Goal: Task Accomplishment & Management: Manage account settings

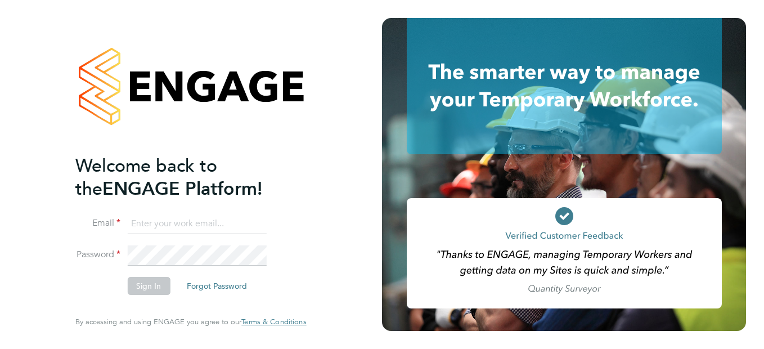
type input "[EMAIL_ADDRESS][DOMAIN_NAME]"
click at [133, 285] on button "Sign In" at bounding box center [148, 286] width 43 height 18
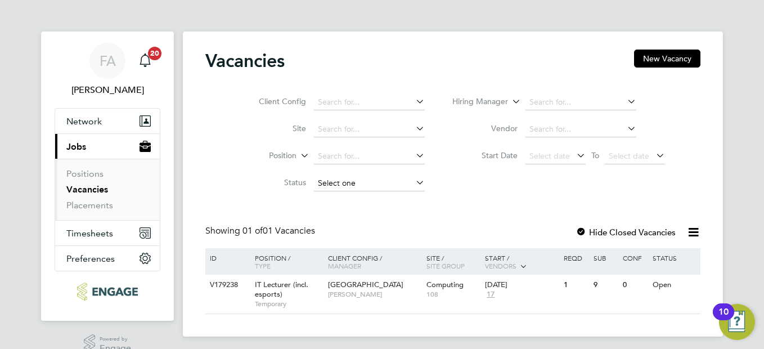
scroll to position [20, 0]
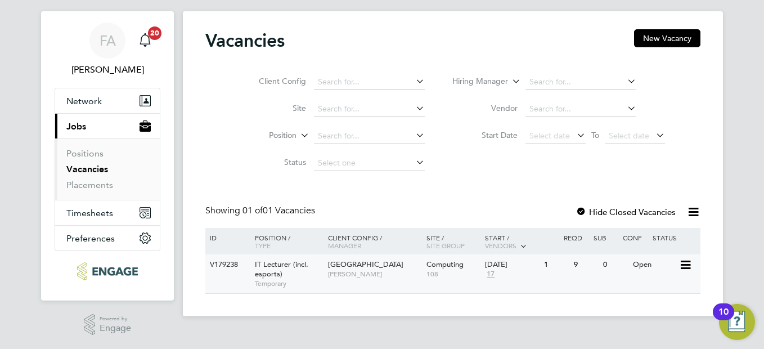
click at [280, 263] on span "IT Lecturer (incl. esports)" at bounding box center [281, 268] width 53 height 19
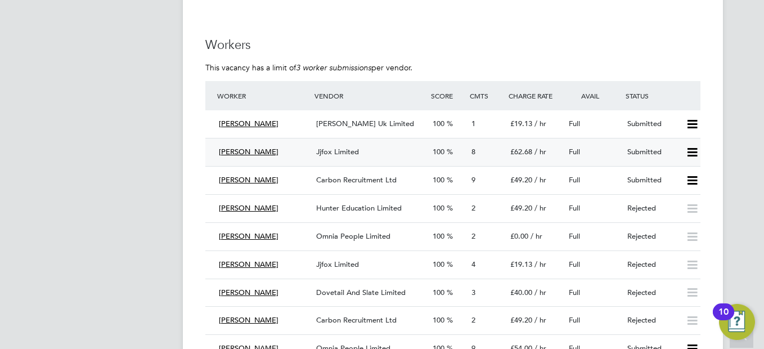
click at [471, 151] on span "8" at bounding box center [473, 152] width 4 height 10
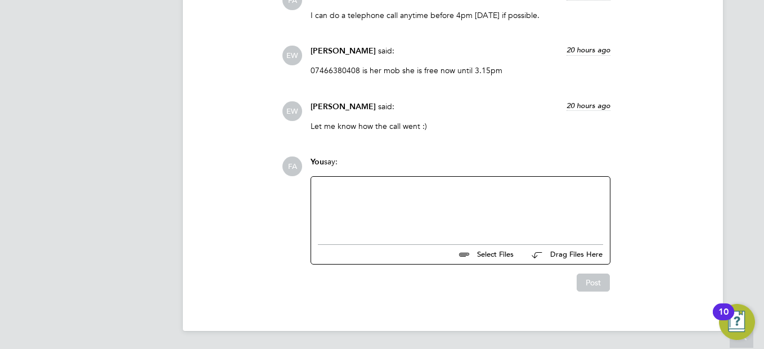
click at [406, 195] on div at bounding box center [460, 207] width 285 height 48
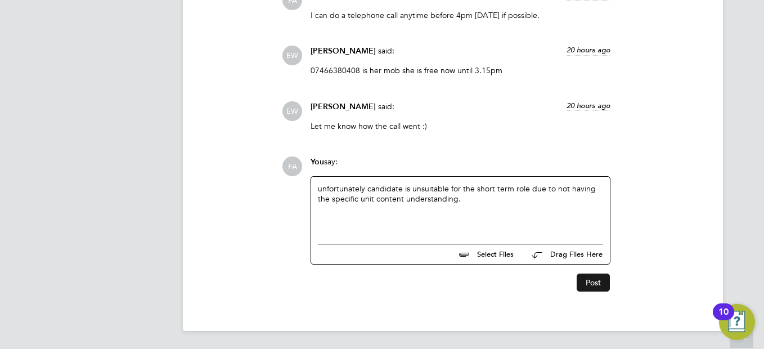
click at [586, 281] on button "Post" at bounding box center [593, 282] width 33 height 18
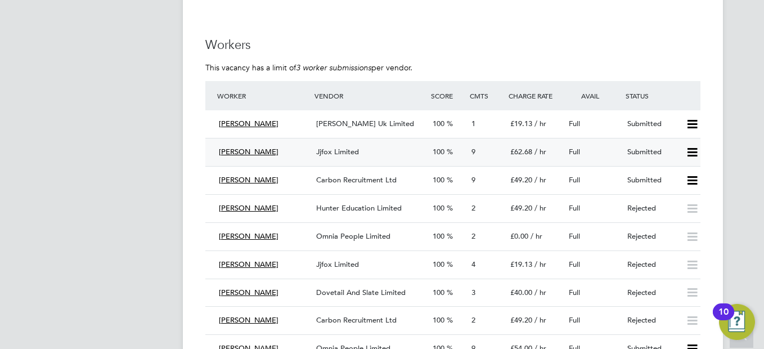
click at [691, 148] on icon at bounding box center [692, 152] width 14 height 9
click at [679, 189] on li "Reject" at bounding box center [677, 192] width 39 height 16
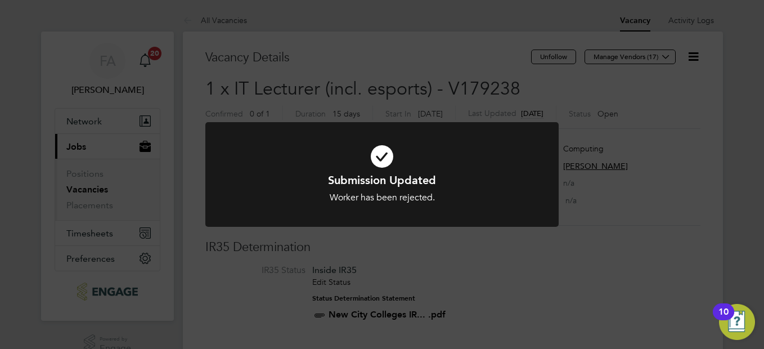
click at [461, 178] on h1 "Submission Updated" at bounding box center [382, 180] width 293 height 15
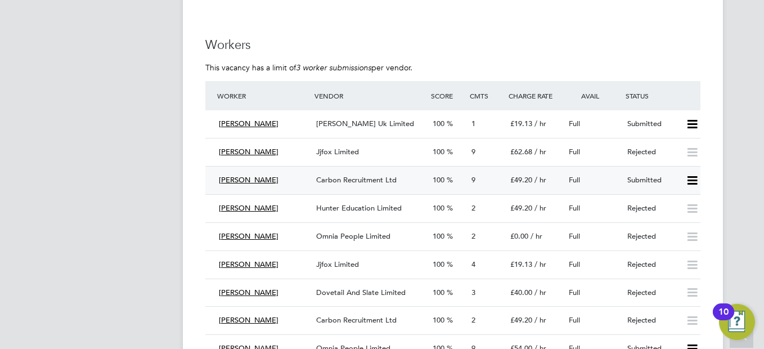
click at [472, 178] on span "9" at bounding box center [473, 180] width 4 height 10
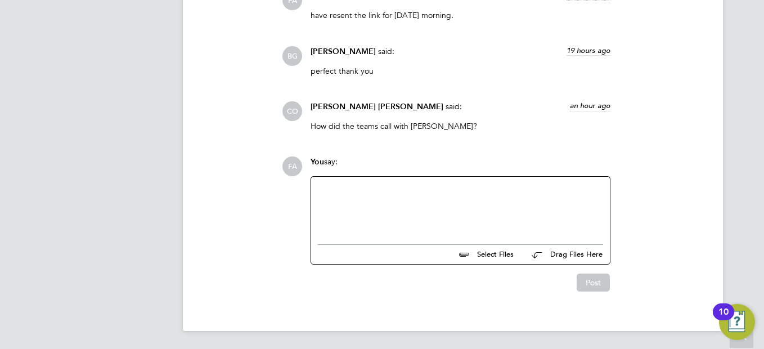
click at [388, 196] on div at bounding box center [460, 207] width 285 height 48
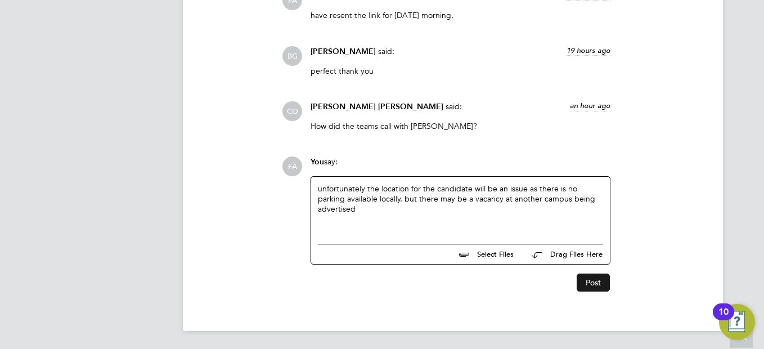
click at [594, 278] on button "Post" at bounding box center [593, 282] width 33 height 18
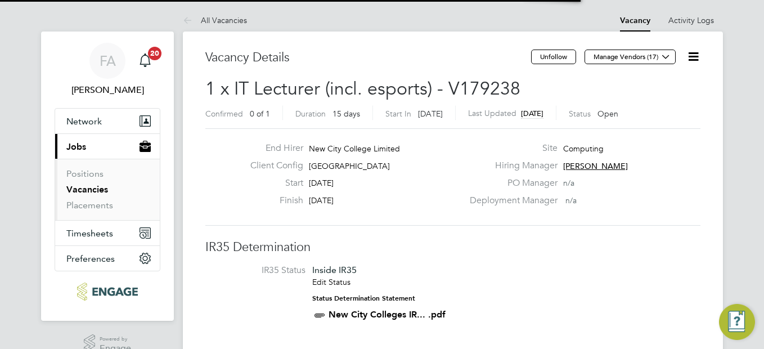
scroll to position [315, 0]
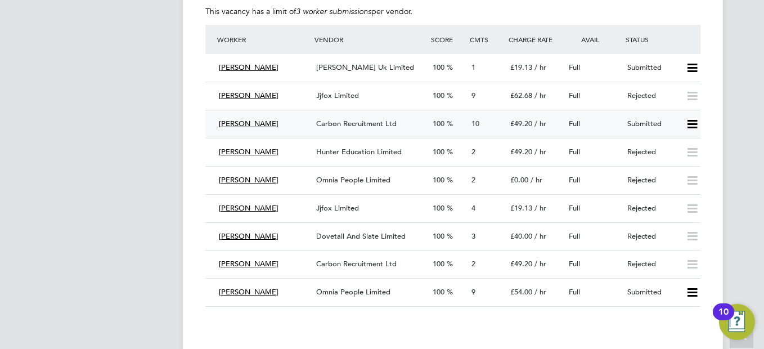
click at [694, 124] on icon at bounding box center [692, 124] width 14 height 9
click at [683, 165] on li "Reject" at bounding box center [677, 164] width 39 height 16
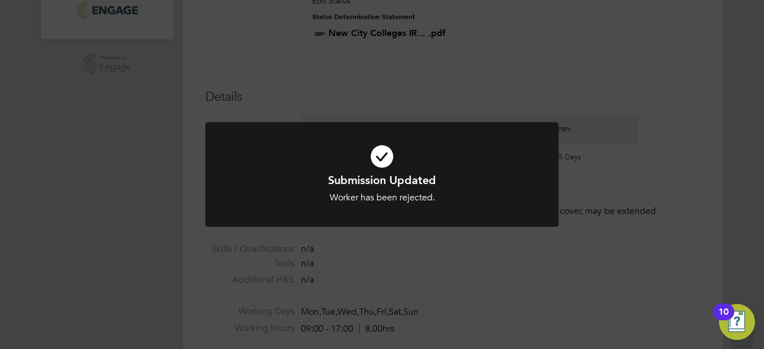
click at [493, 227] on div at bounding box center [381, 174] width 353 height 105
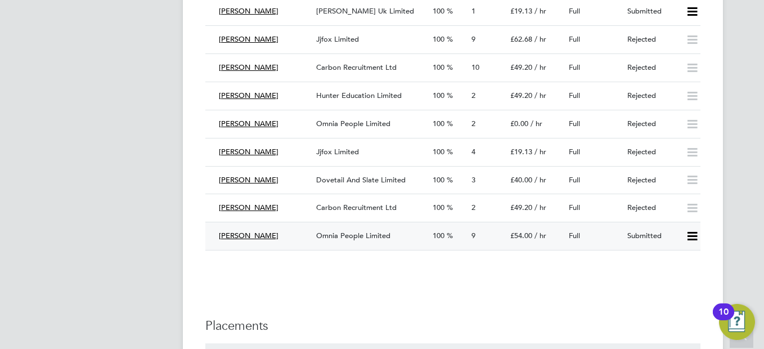
click at [690, 235] on icon at bounding box center [692, 236] width 14 height 9
click at [471, 232] on span "9" at bounding box center [473, 236] width 4 height 10
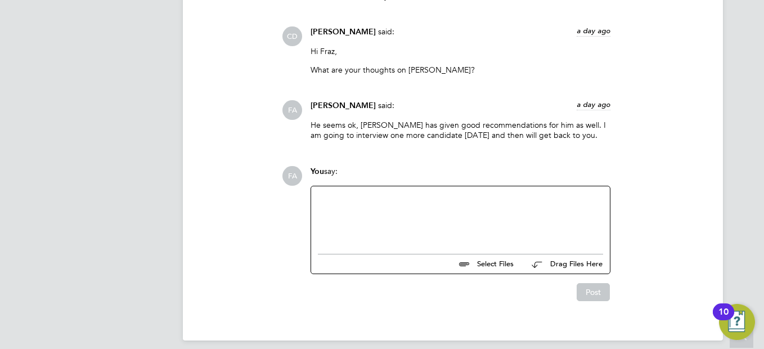
click at [431, 200] on div at bounding box center [460, 217] width 285 height 48
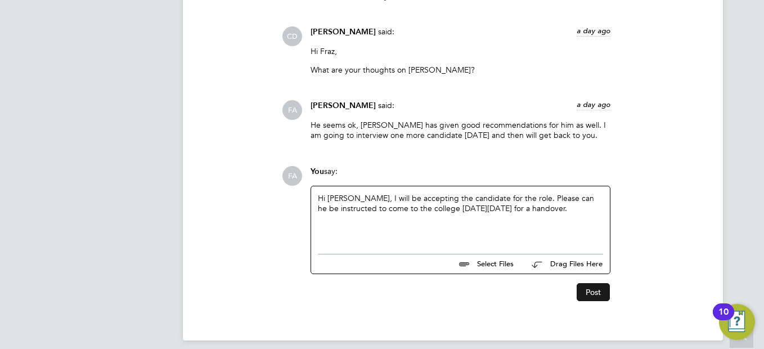
click at [601, 286] on button "Post" at bounding box center [593, 292] width 33 height 18
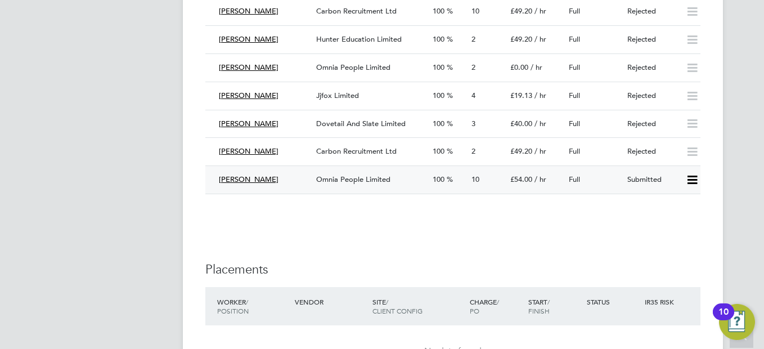
click at [690, 179] on icon at bounding box center [692, 180] width 14 height 9
click at [675, 199] on li "Offer" at bounding box center [677, 204] width 39 height 16
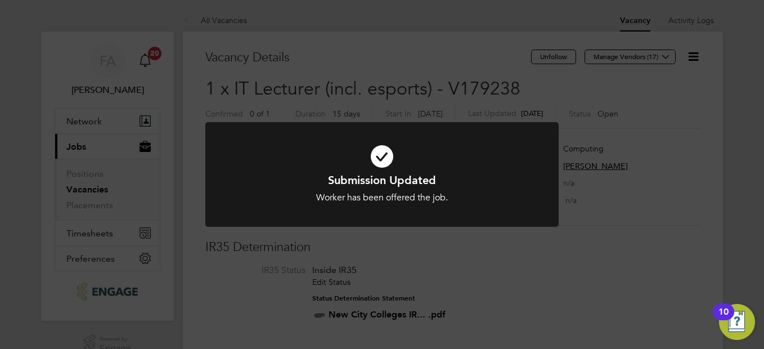
click at [474, 239] on div "Submission Updated Worker has been offered the job. Cancel Okay" at bounding box center [381, 181] width 353 height 119
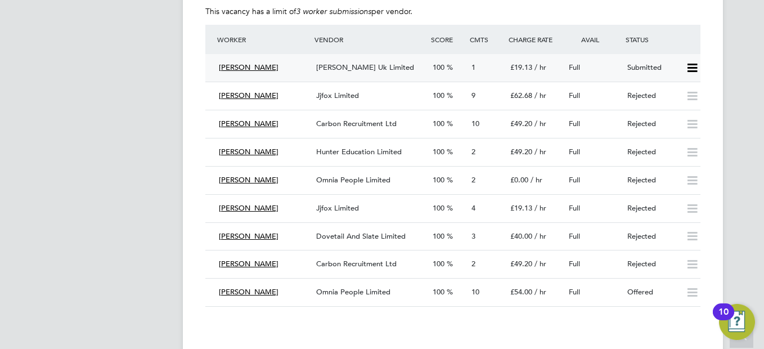
click at [473, 61] on div "1" at bounding box center [486, 68] width 39 height 19
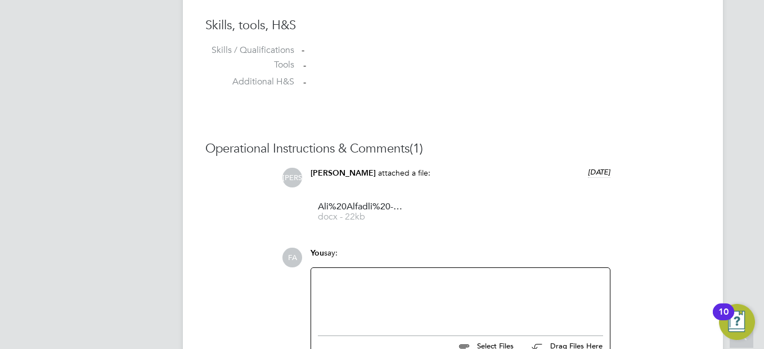
click at [401, 289] on div at bounding box center [460, 299] width 285 height 48
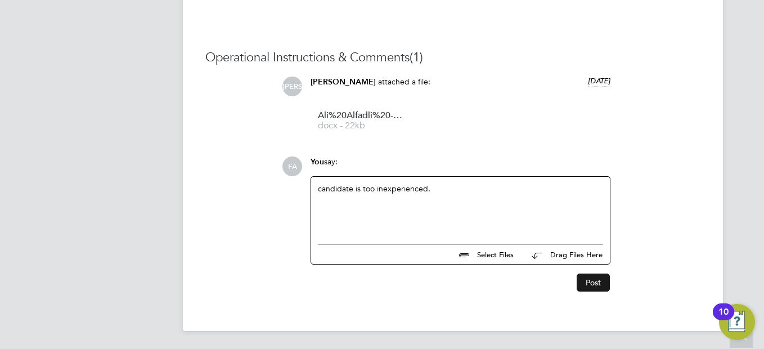
click at [587, 280] on button "Post" at bounding box center [593, 282] width 33 height 18
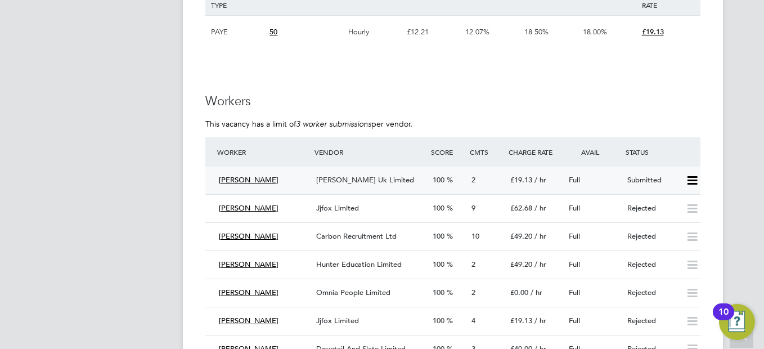
click at [693, 178] on icon at bounding box center [692, 180] width 14 height 9
click at [677, 218] on li "Reject" at bounding box center [677, 220] width 39 height 16
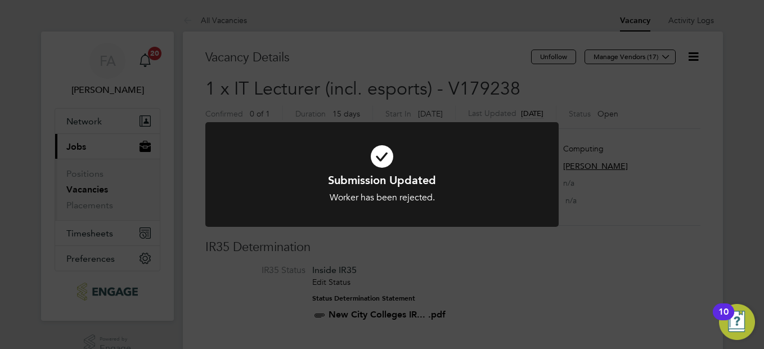
click at [723, 184] on div "Submission Updated Worker has been rejected. Cancel Okay" at bounding box center [382, 174] width 764 height 349
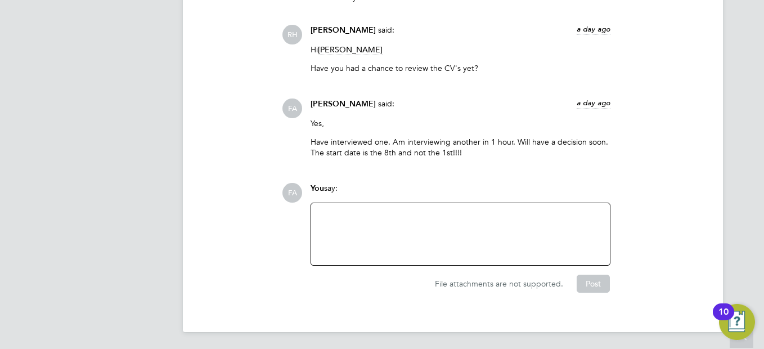
click at [480, 232] on div at bounding box center [460, 234] width 285 height 48
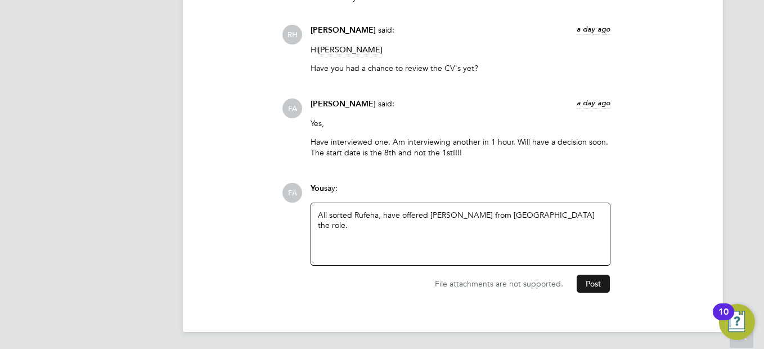
click at [593, 282] on button "Post" at bounding box center [593, 284] width 33 height 18
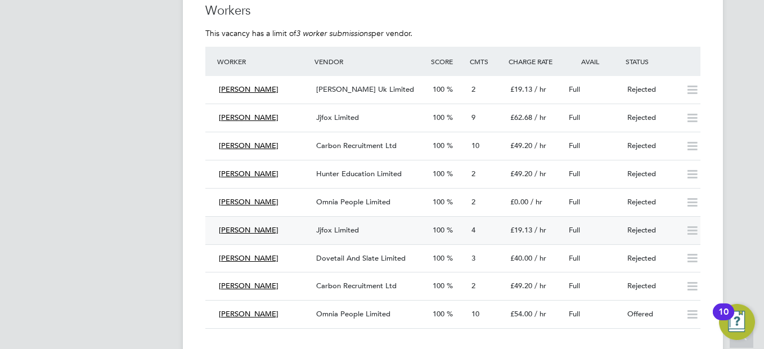
scroll to position [878, 0]
click at [476, 143] on span "10" at bounding box center [475, 146] width 8 height 10
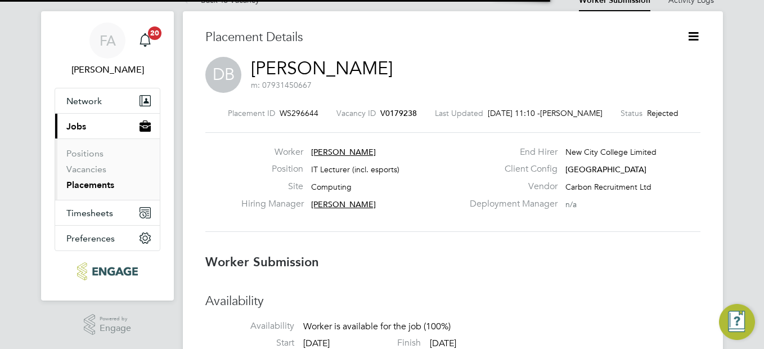
scroll to position [6, 6]
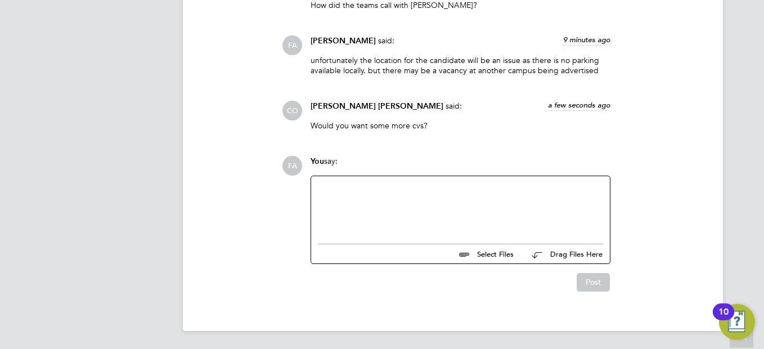
click at [437, 205] on div at bounding box center [460, 207] width 285 height 48
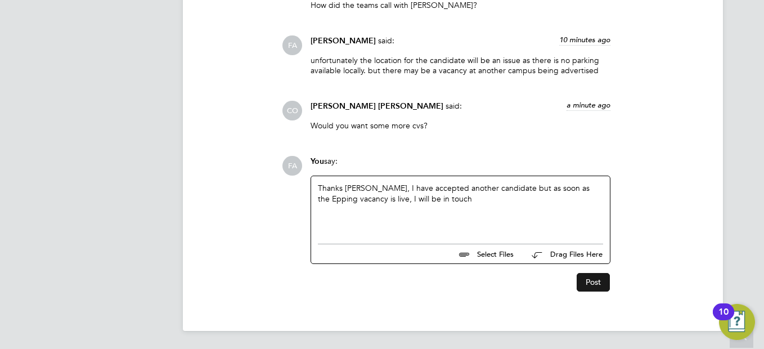
click at [586, 277] on button "Post" at bounding box center [593, 282] width 33 height 18
